Goal: Find specific page/section: Find specific page/section

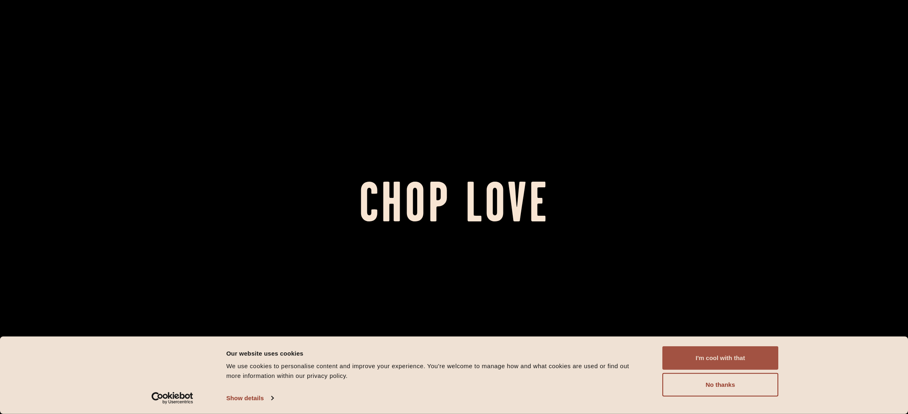
click at [729, 361] on button "I'm cool with that" at bounding box center [720, 358] width 116 height 24
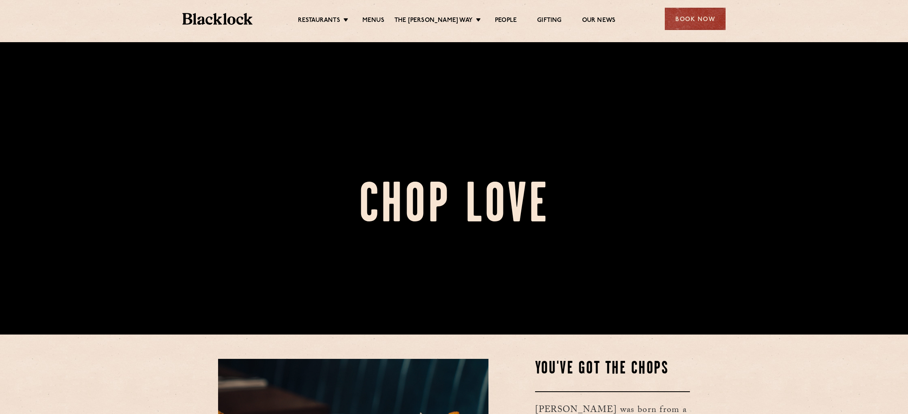
scroll to position [69, 0]
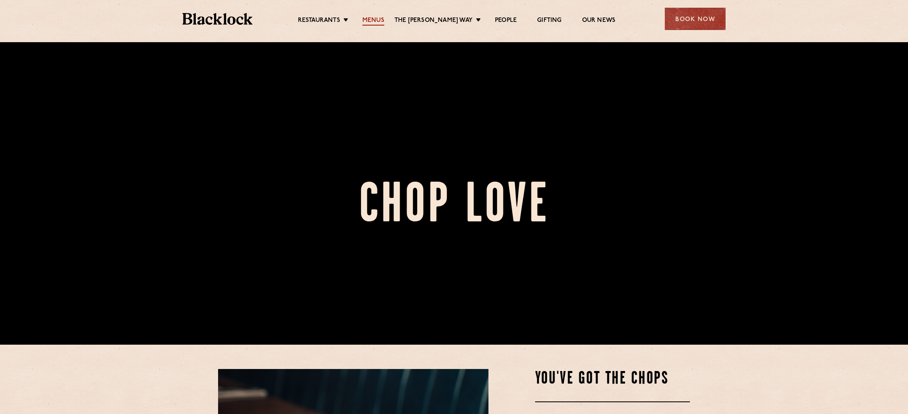
click at [377, 18] on link "Menus" at bounding box center [373, 21] width 22 height 9
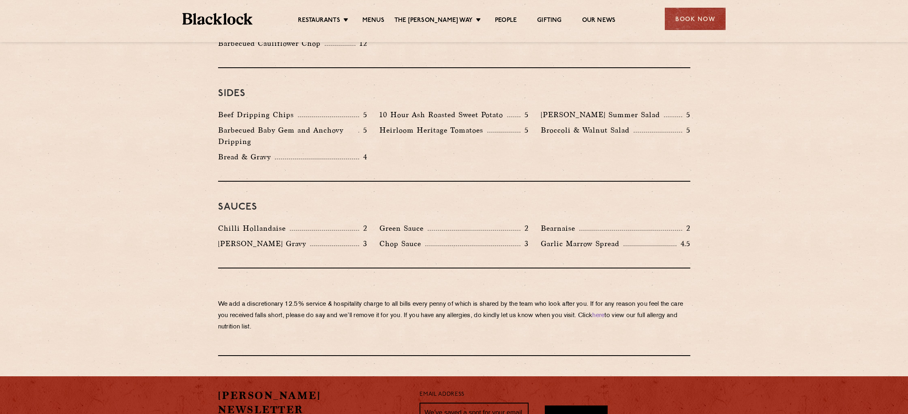
scroll to position [1336, 0]
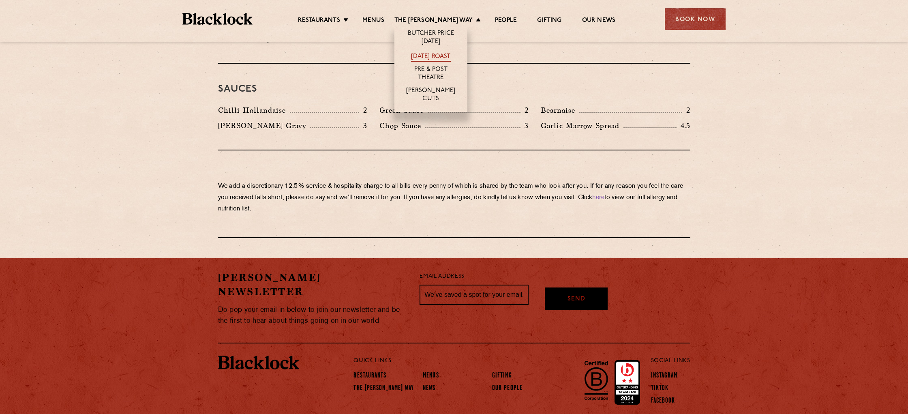
click at [447, 55] on link "[DATE] Roast" at bounding box center [430, 57] width 39 height 9
